Goal: Transaction & Acquisition: Register for event/course

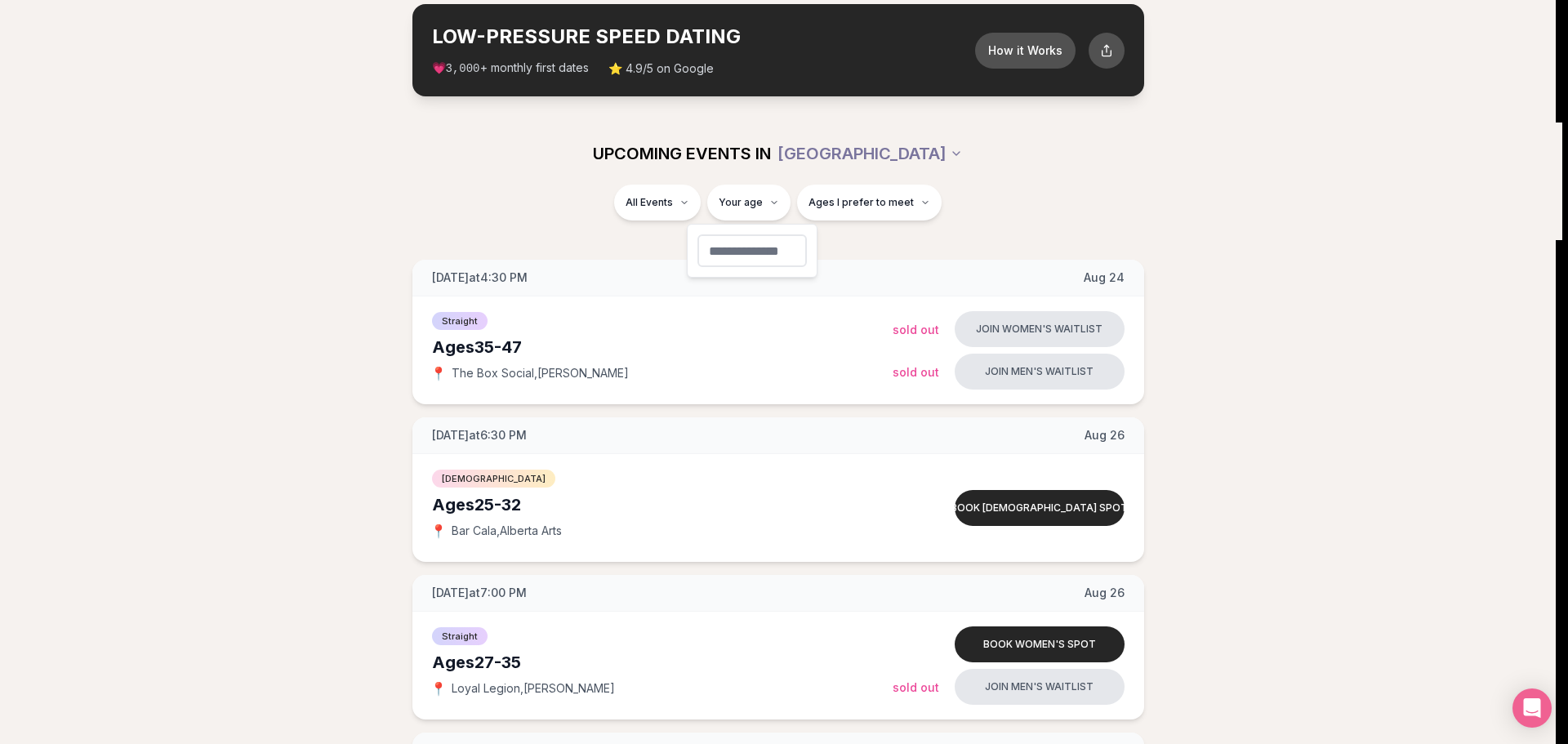
type input "**"
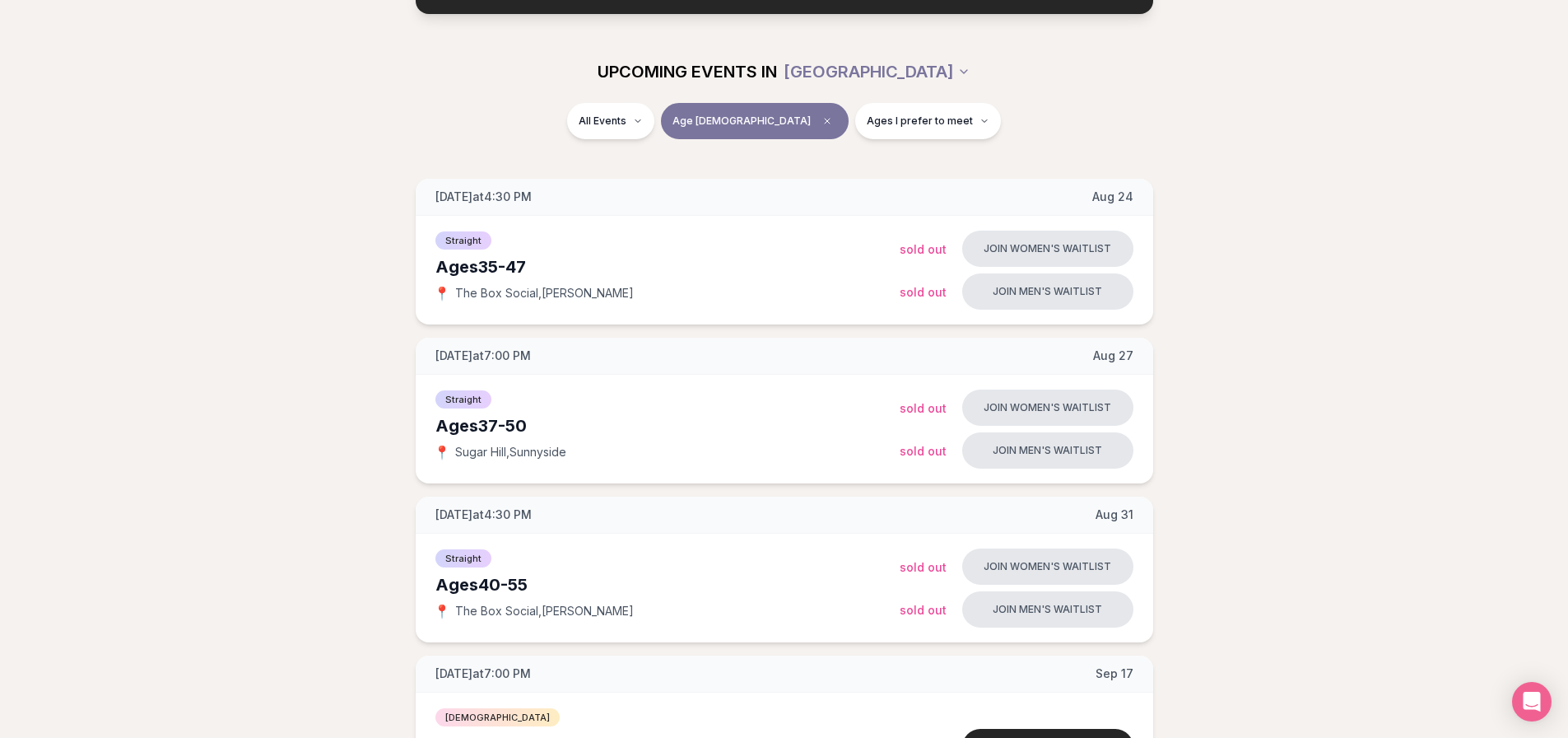
scroll to position [164, 0]
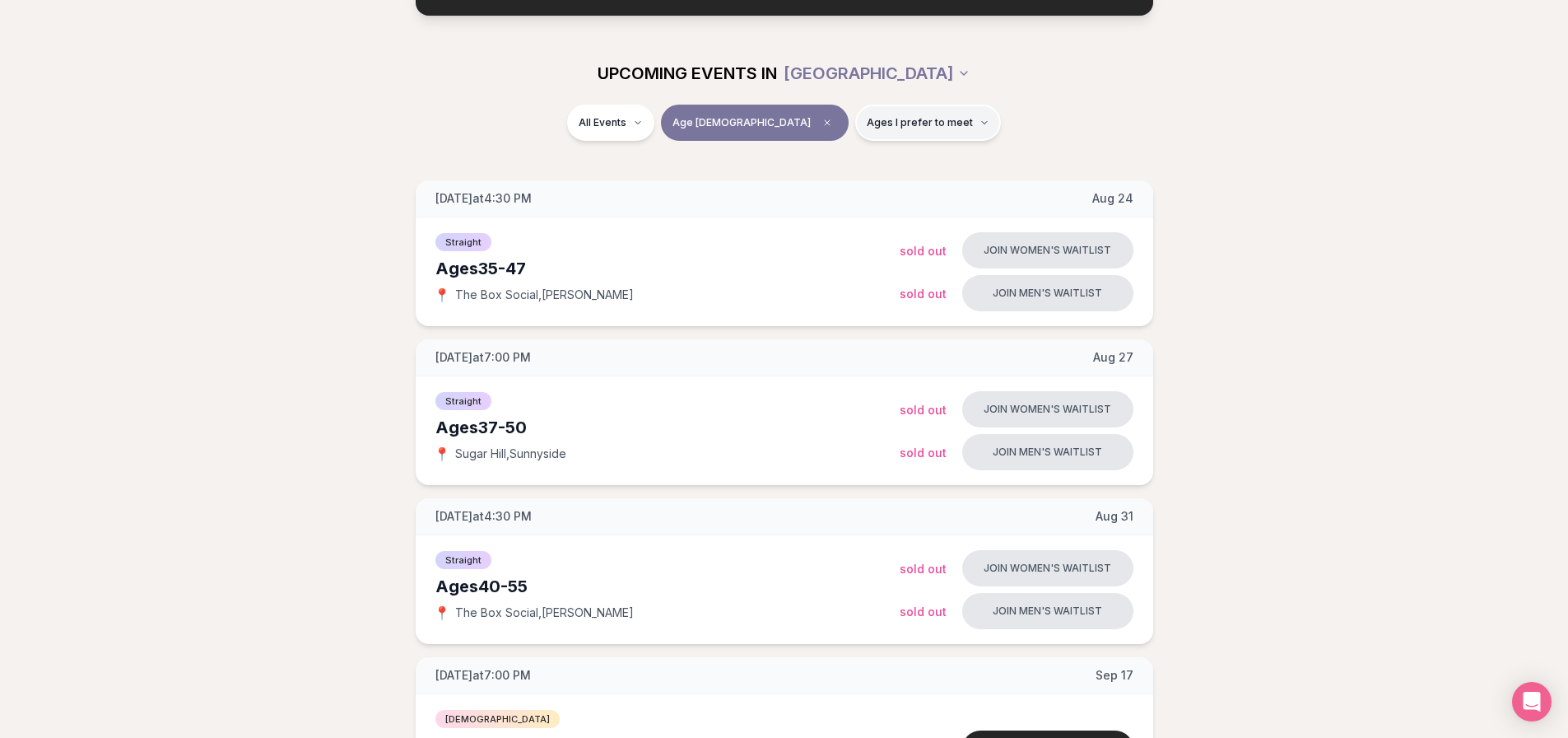
click at [904, 125] on span "Ages I prefer to meet" at bounding box center [920, 123] width 106 height 13
click at [816, 158] on button "Younger than me" at bounding box center [810, 163] width 13 height 13
click at [815, 184] on button "Around my age" at bounding box center [810, 186] width 13 height 13
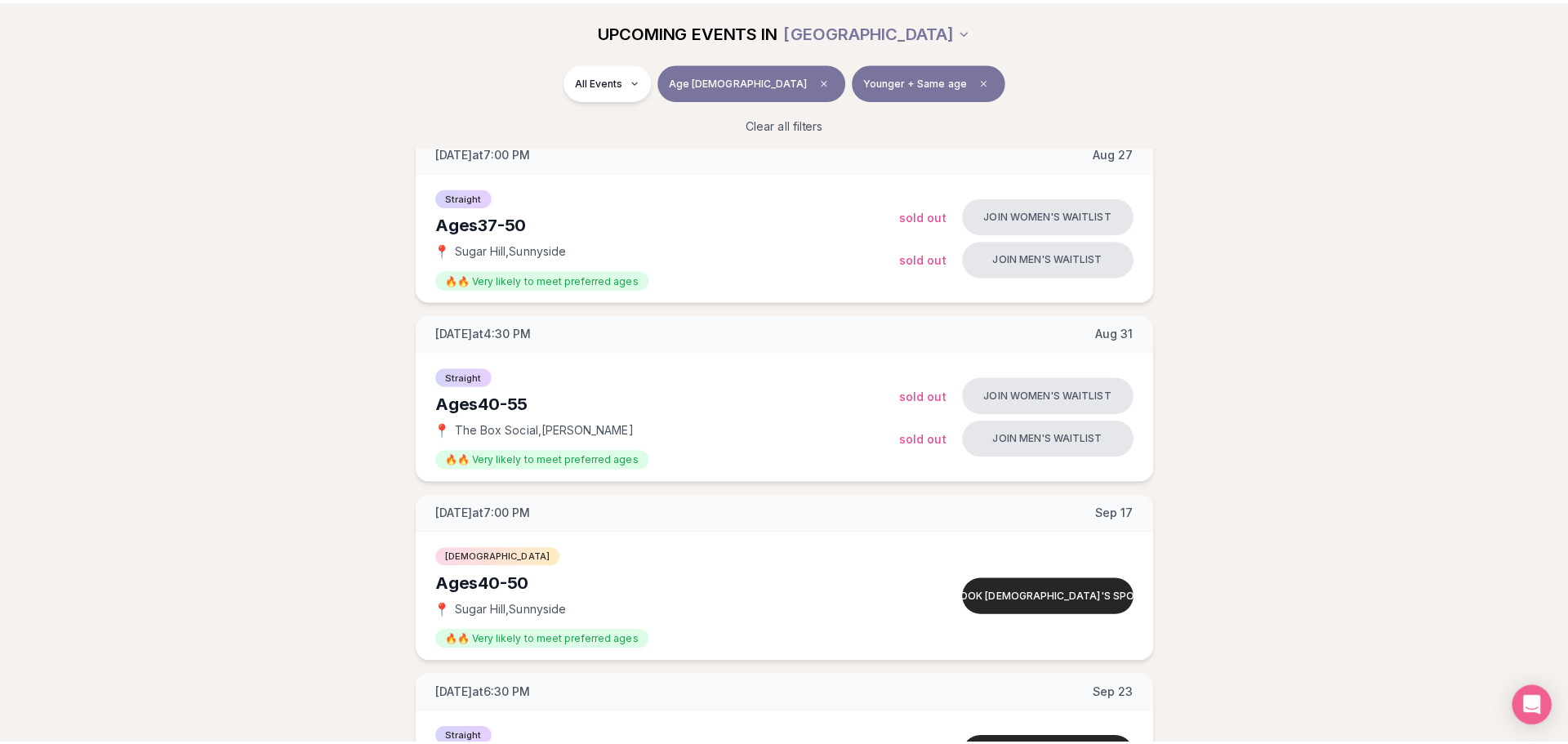
scroll to position [489, 0]
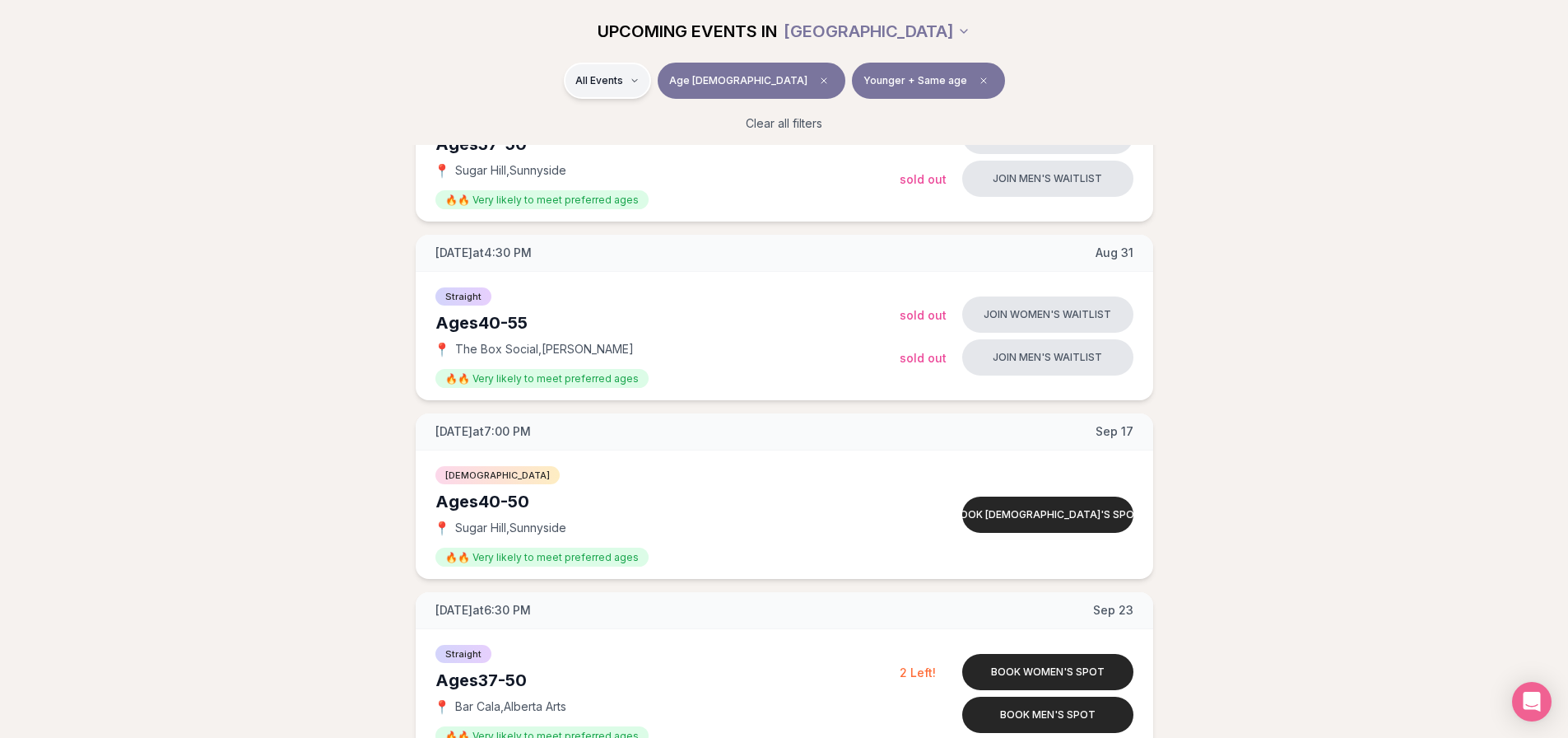
click at [687, 78] on html "Back to home luvvly LOW-PRESSURE SPEED DATING How it Works 💗 3,000 + monthly fi…" at bounding box center [784, 530] width 1568 height 2046
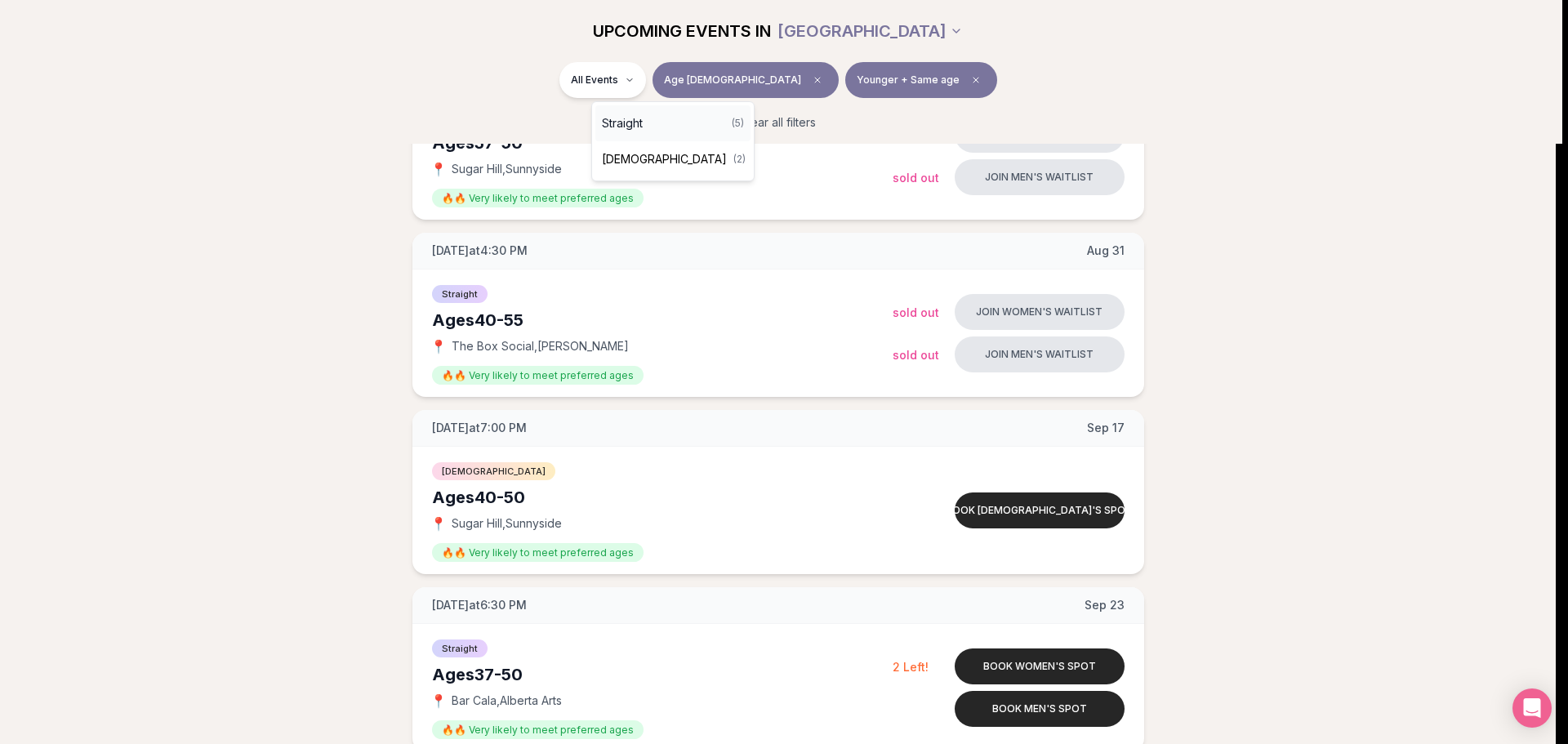
click at [640, 128] on span "Straight" at bounding box center [622, 123] width 41 height 16
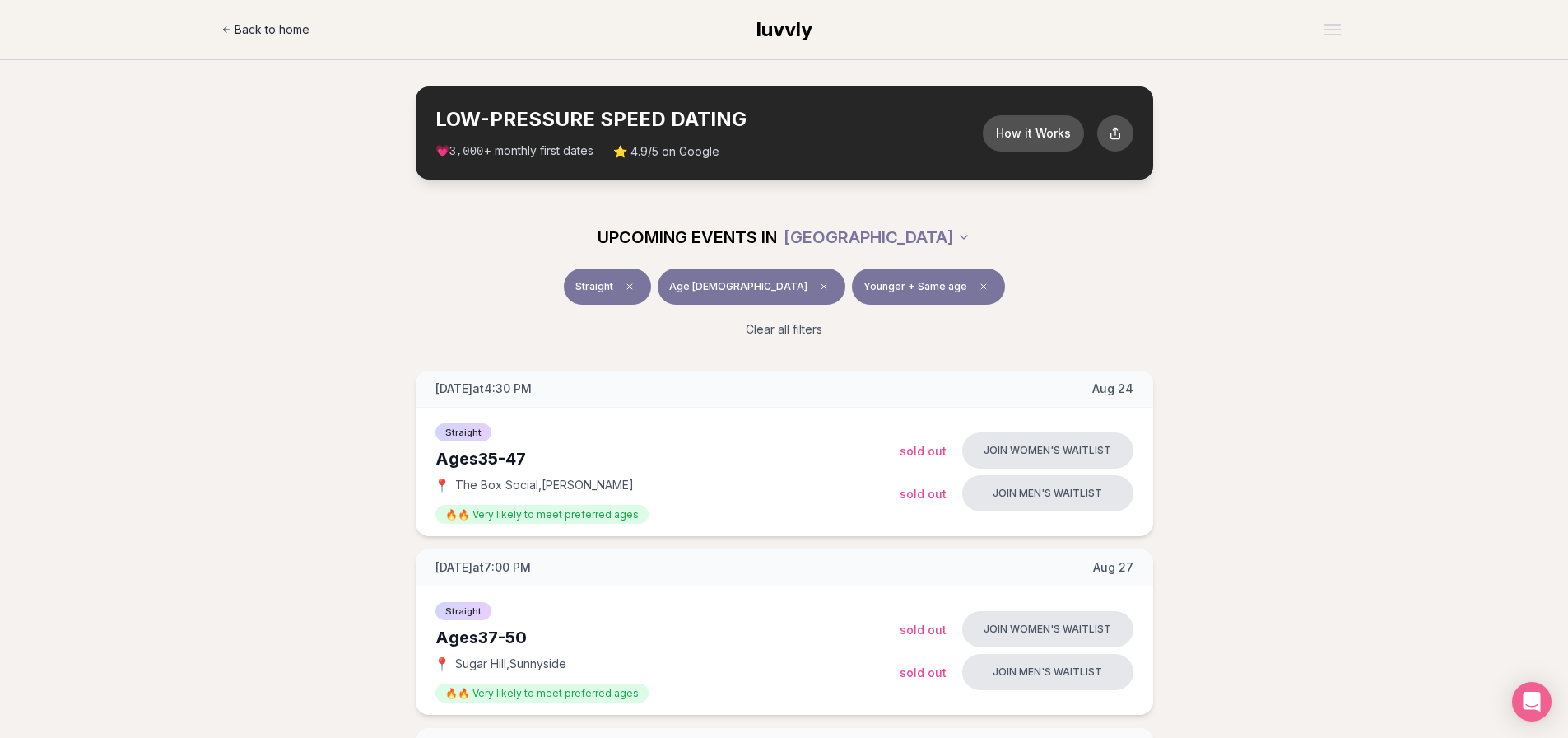
click at [265, 33] on span "Back to home" at bounding box center [272, 30] width 75 height 17
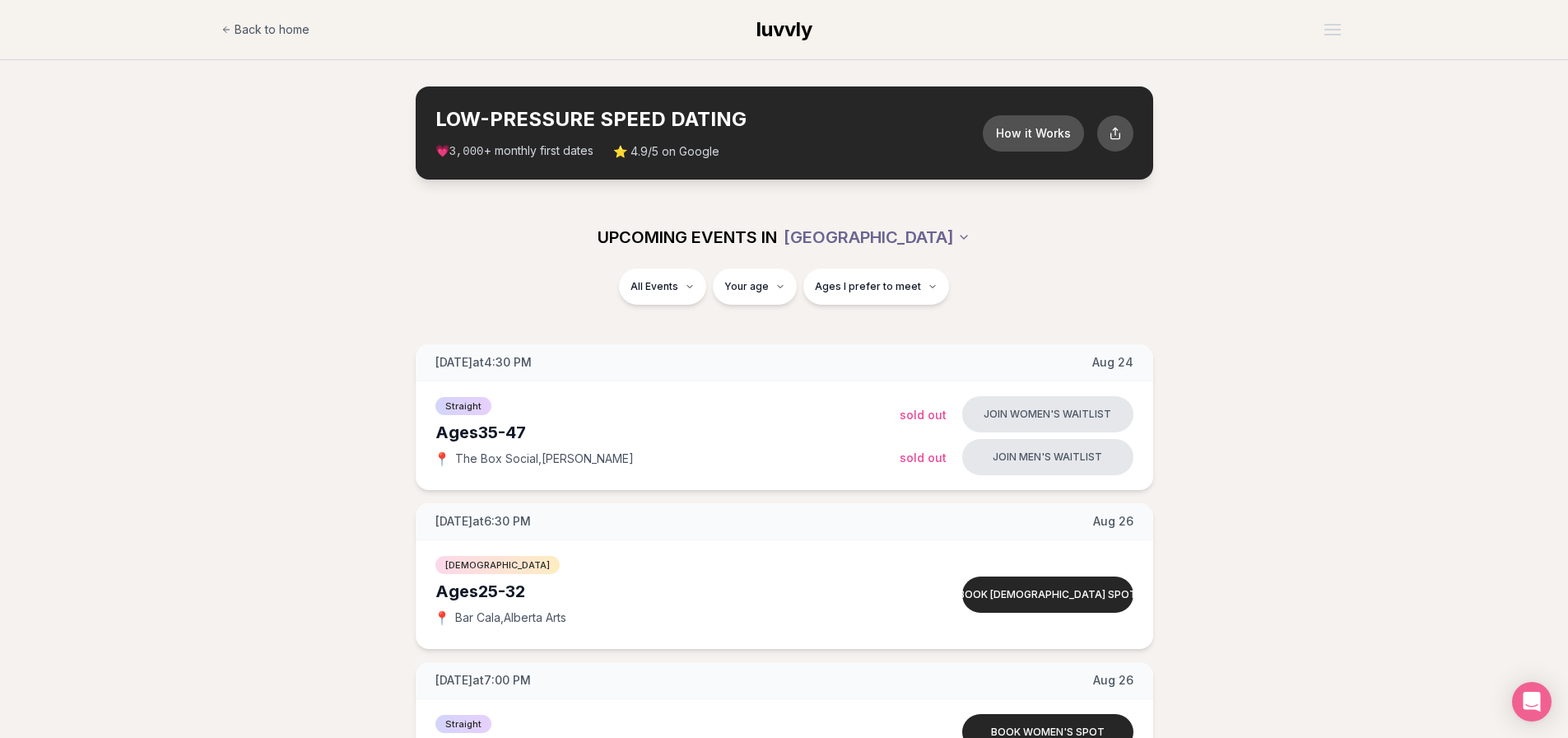
click at [930, 235] on div "UPCOMING EVENTS IN PORTLAND" at bounding box center [784, 237] width 922 height 37
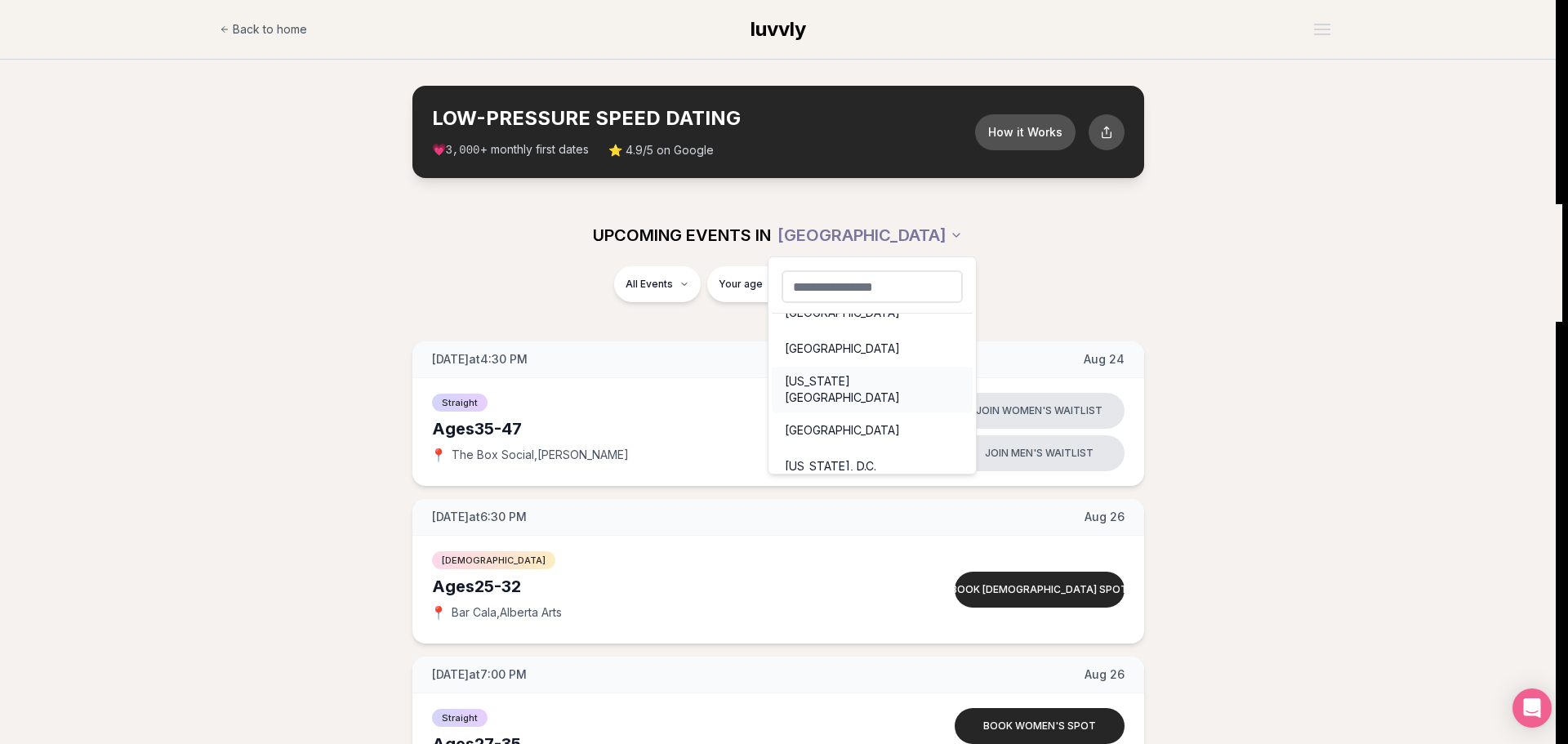
scroll to position [23, 0]
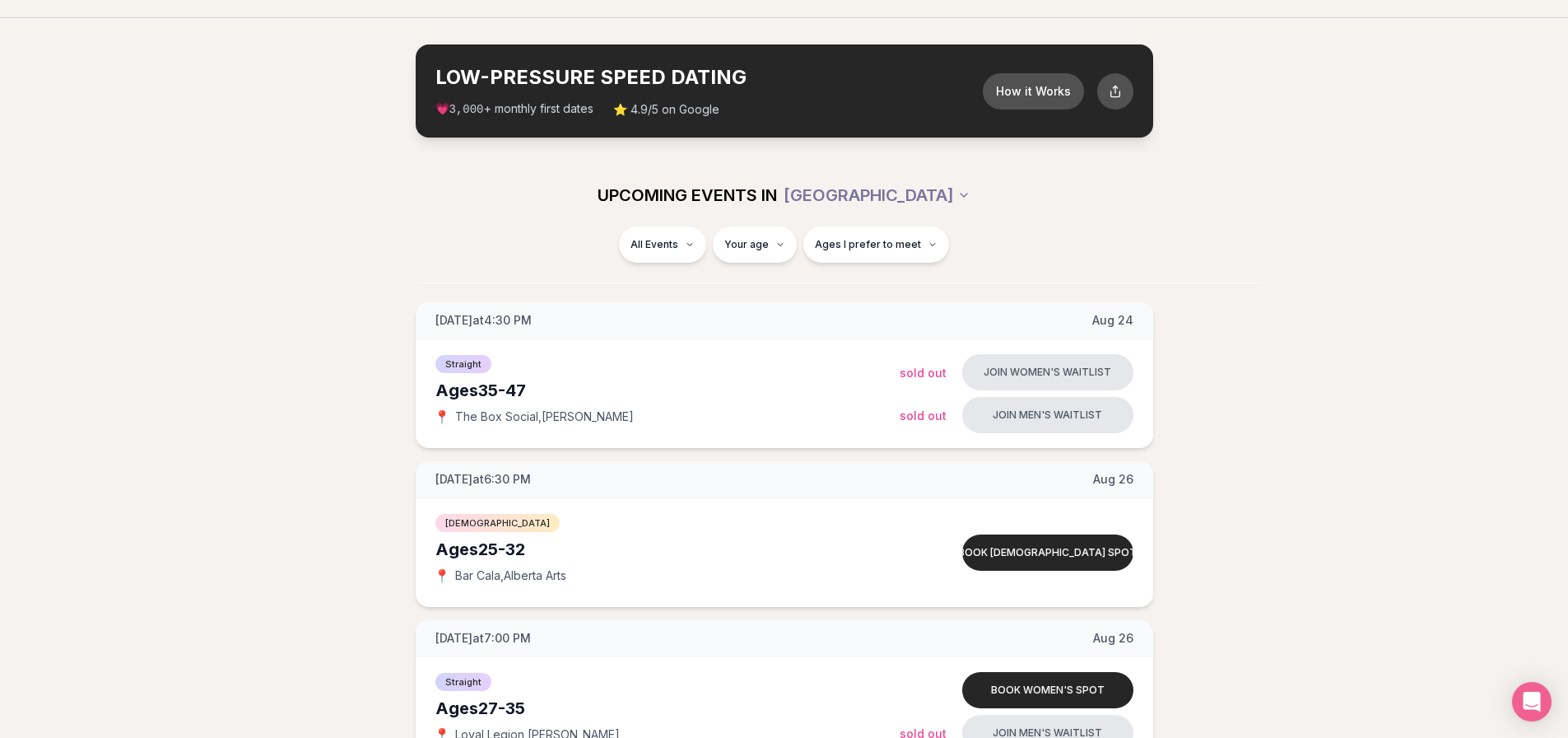
scroll to position [0, 0]
